Goal: Information Seeking & Learning: Learn about a topic

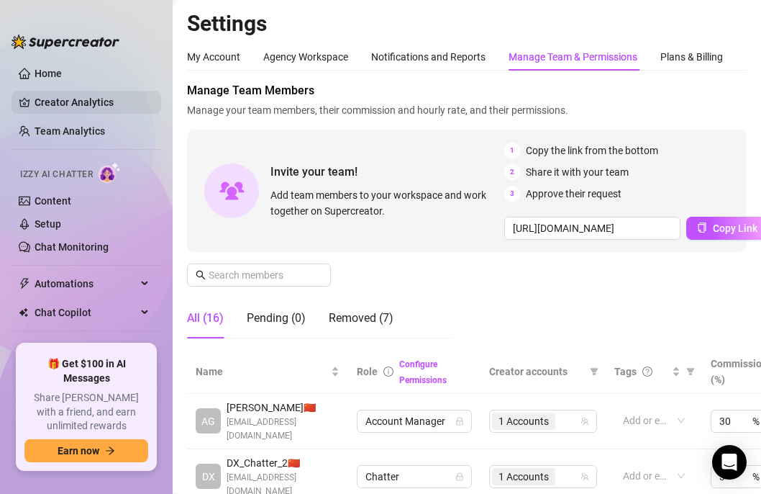
click at [85, 125] on link "Team Analytics" at bounding box center [70, 131] width 71 height 12
click at [89, 91] on link "Creator Analytics" at bounding box center [92, 102] width 115 height 23
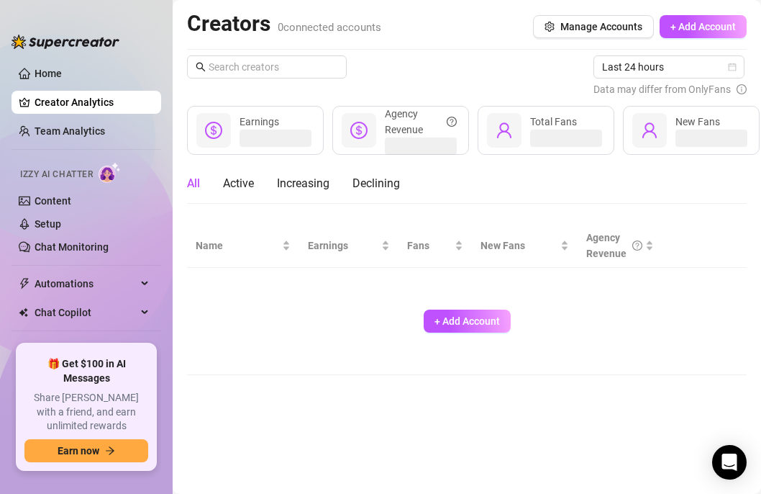
click at [88, 91] on link "Creator Analytics" at bounding box center [92, 102] width 115 height 23
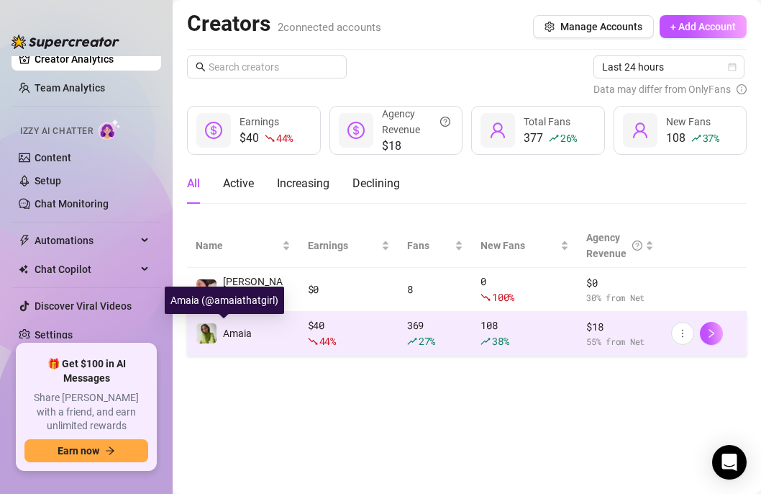
click at [241, 338] on span "Amaia" at bounding box center [237, 333] width 29 height 12
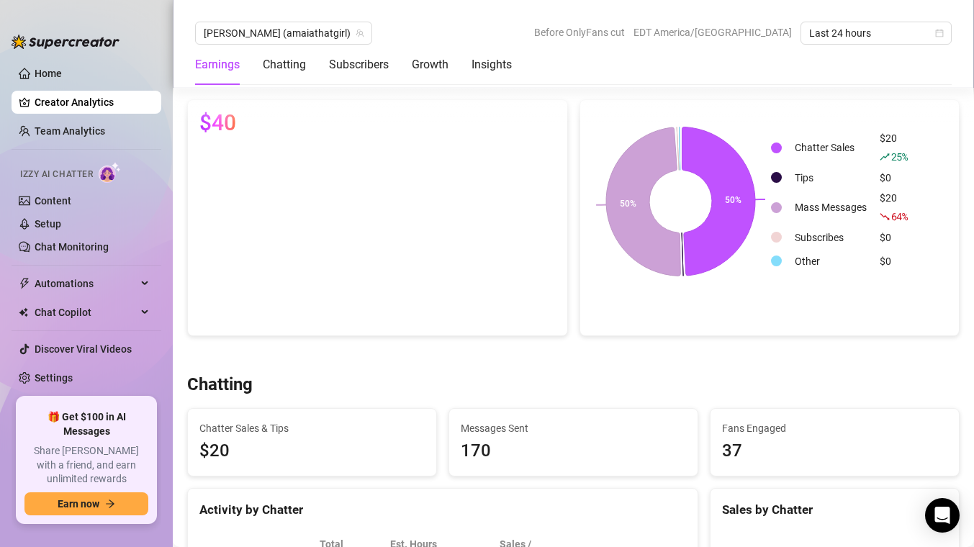
scroll to position [283, 0]
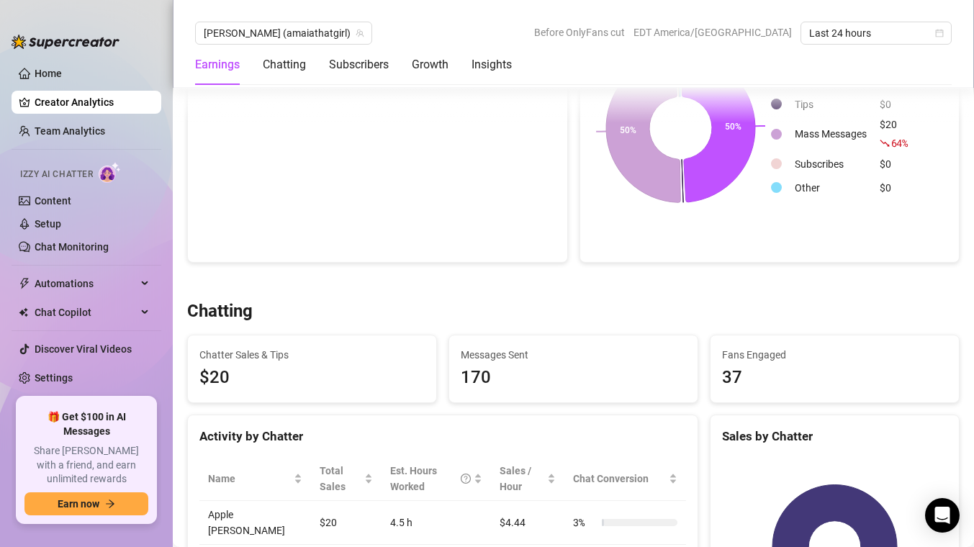
click at [536, 318] on div "Chatting" at bounding box center [573, 311] width 772 height 23
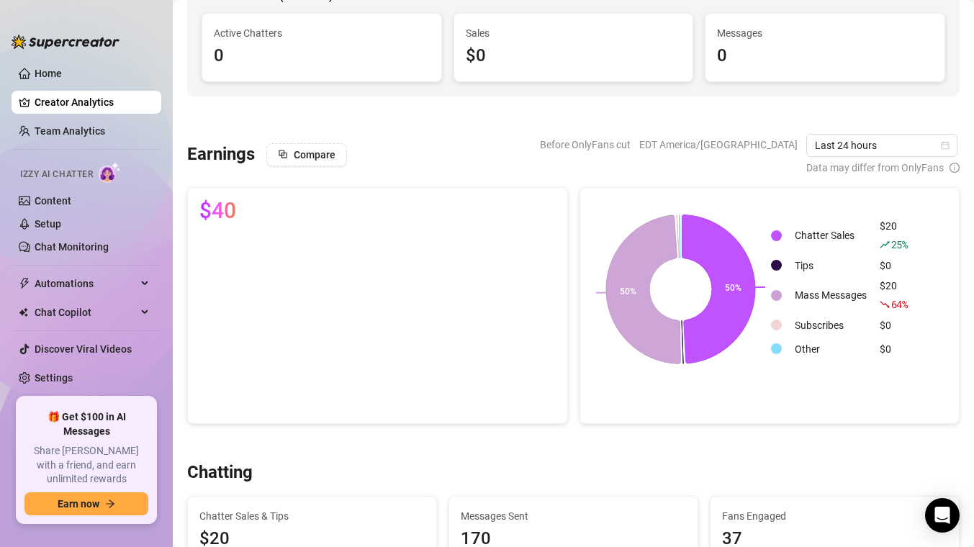
scroll to position [47, 0]
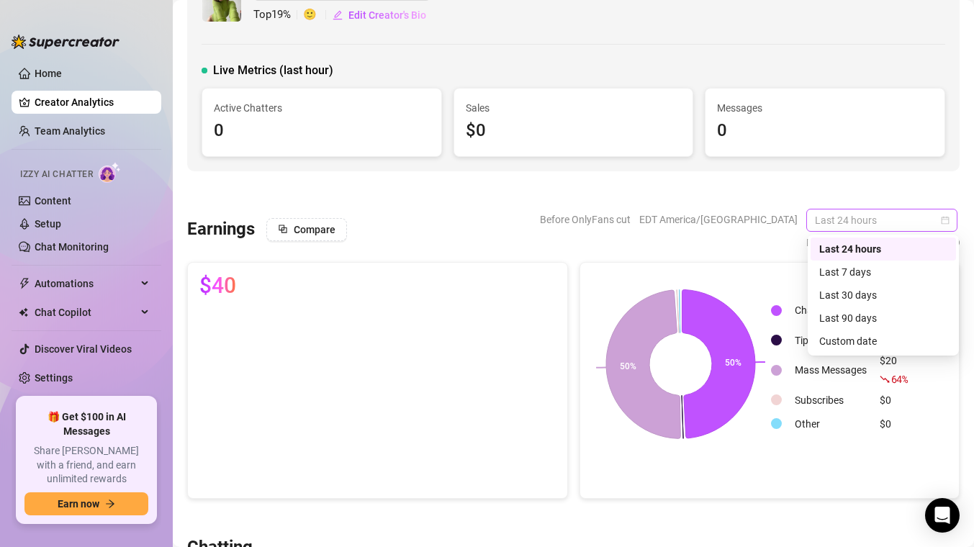
click at [761, 221] on span "Last 24 hours" at bounding box center [882, 220] width 134 height 22
click at [761, 273] on div "Last 7 days" at bounding box center [883, 272] width 128 height 16
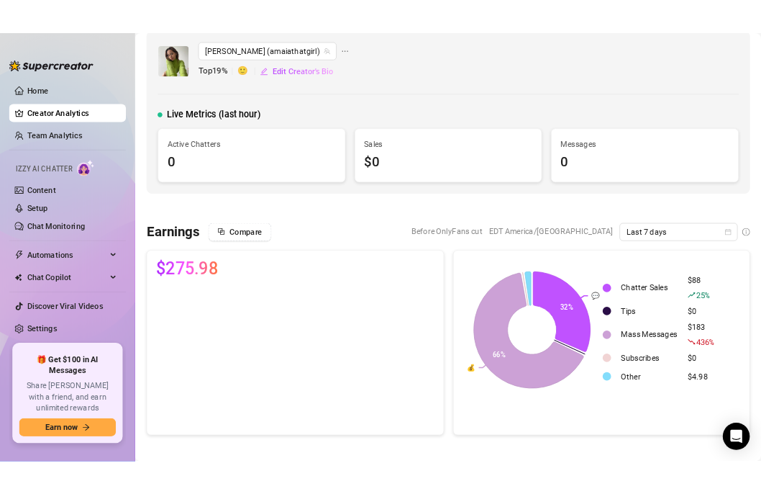
scroll to position [0, 0]
